Goal: Task Accomplishment & Management: Manage account settings

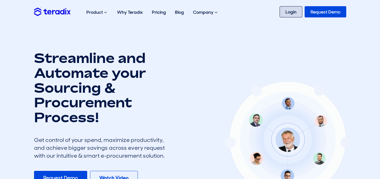
click at [298, 13] on link "Login" at bounding box center [291, 11] width 23 height 11
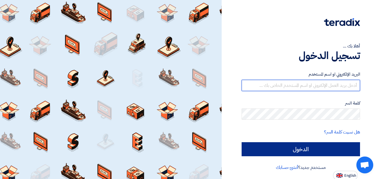
type input "[EMAIL_ADDRESS][DOMAIN_NAME]"
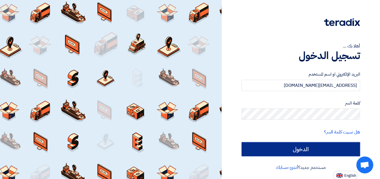
click at [300, 148] on input "الدخول" at bounding box center [301, 149] width 119 height 14
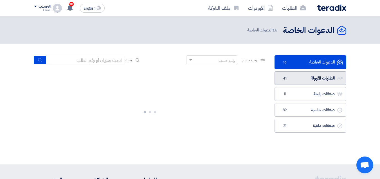
click at [312, 75] on link "الطلبات المقبولة الطلبات المقبولة 41" at bounding box center [311, 79] width 72 height 14
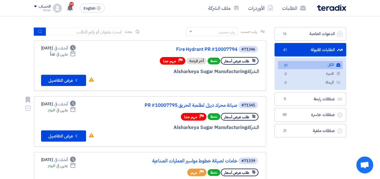
scroll to position [56, 0]
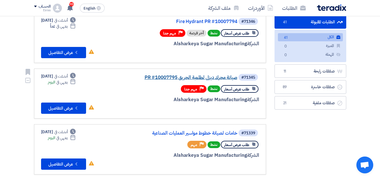
click at [184, 80] on link "صيانة محرك ديزل لطلمبة الحريق PR #10007795" at bounding box center [181, 77] width 113 height 5
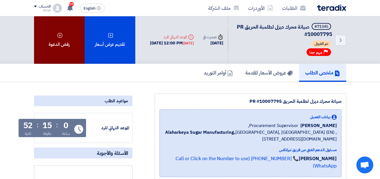
click at [62, 43] on div "رفض الدعوة" at bounding box center [59, 40] width 51 height 48
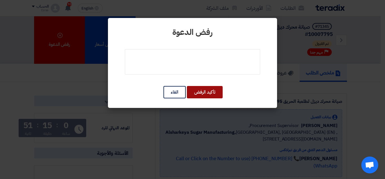
click at [201, 91] on button "تأكيد الرفض" at bounding box center [205, 92] width 36 height 12
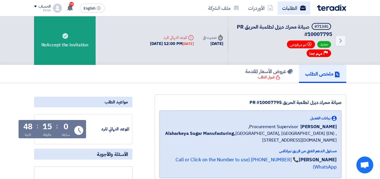
click at [287, 8] on link "الطلبات" at bounding box center [294, 7] width 33 height 13
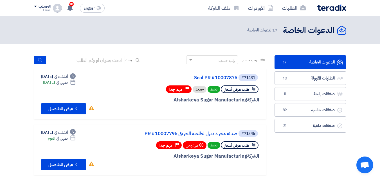
scroll to position [28, 0]
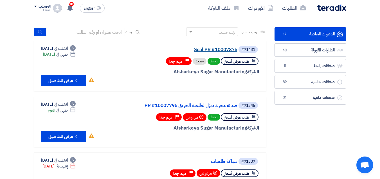
click at [205, 50] on link "Seal PR #10007875" at bounding box center [181, 49] width 113 height 5
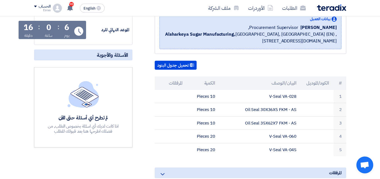
scroll to position [84, 0]
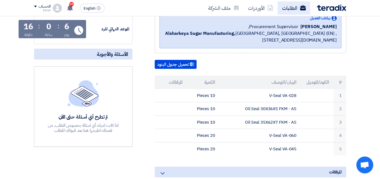
click at [289, 8] on link "الطلبات" at bounding box center [294, 7] width 33 height 13
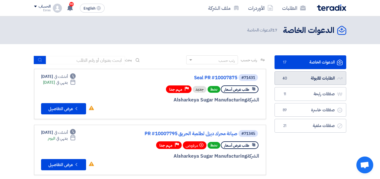
click at [319, 79] on link "الطلبات المقبولة الطلبات المقبولة 40" at bounding box center [311, 79] width 72 height 14
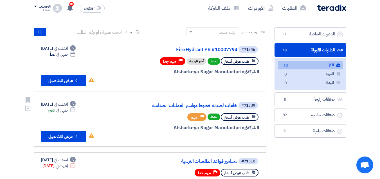
scroll to position [56, 0]
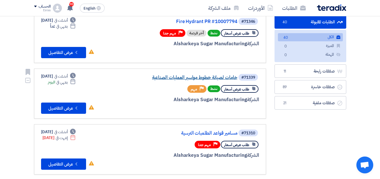
click at [218, 78] on link "خامات لصيانة خطوط مواسير العمليات الصناعية" at bounding box center [181, 77] width 113 height 5
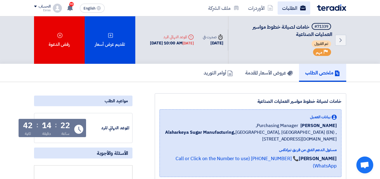
click at [285, 10] on link "الطلبات" at bounding box center [294, 7] width 33 height 13
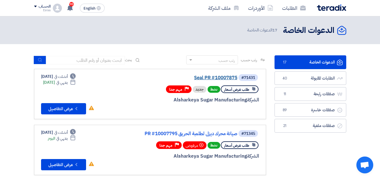
click at [217, 78] on link "Seal PR #10007875" at bounding box center [181, 77] width 113 height 5
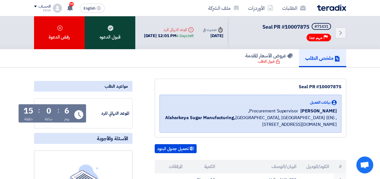
click at [114, 34] on div "قبول الدعوه" at bounding box center [110, 32] width 51 height 33
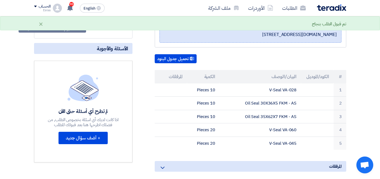
scroll to position [113, 0]
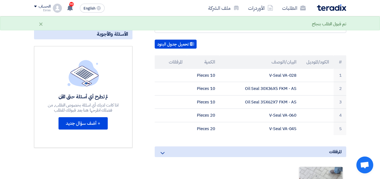
drag, startPoint x: 296, startPoint y: 76, endPoint x: 152, endPoint y: 99, distance: 146.1
click at [212, 130] on tbody "1 V-Seal VA-028 10 Pieces 2 Oil Seal 30X36X5 FKM - AS 10 Pieces 3 Oil Seal 35X6…" at bounding box center [251, 102] width 192 height 67
click at [168, 47] on button "تحميل جدول البنود" at bounding box center [176, 44] width 42 height 9
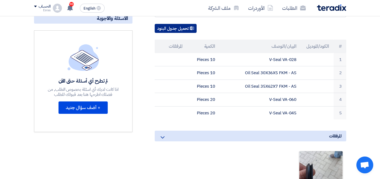
scroll to position [197, 0]
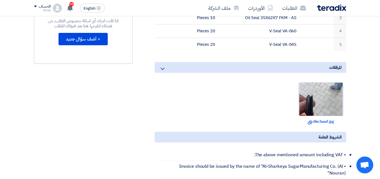
click at [323, 97] on img at bounding box center [321, 99] width 44 height 78
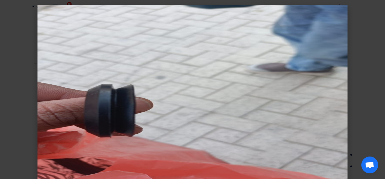
click at [365, 58] on modal-container at bounding box center [192, 89] width 385 height 179
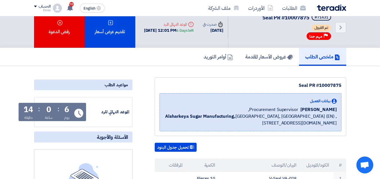
scroll to position [0, 0]
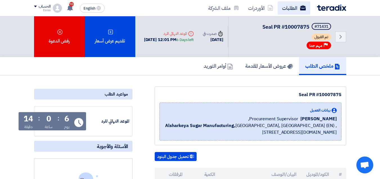
click at [298, 11] on link "الطلبات" at bounding box center [294, 7] width 33 height 13
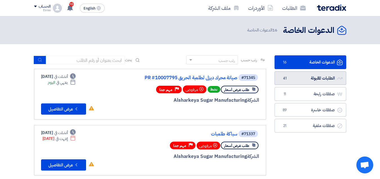
click at [291, 81] on link "الطلبات المقبولة الطلبات المقبولة 41" at bounding box center [311, 79] width 72 height 14
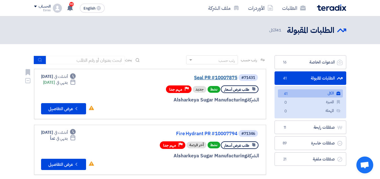
click at [221, 77] on link "Seal PR #10007875" at bounding box center [181, 77] width 113 height 5
